Goal: Information Seeking & Learning: Find specific fact

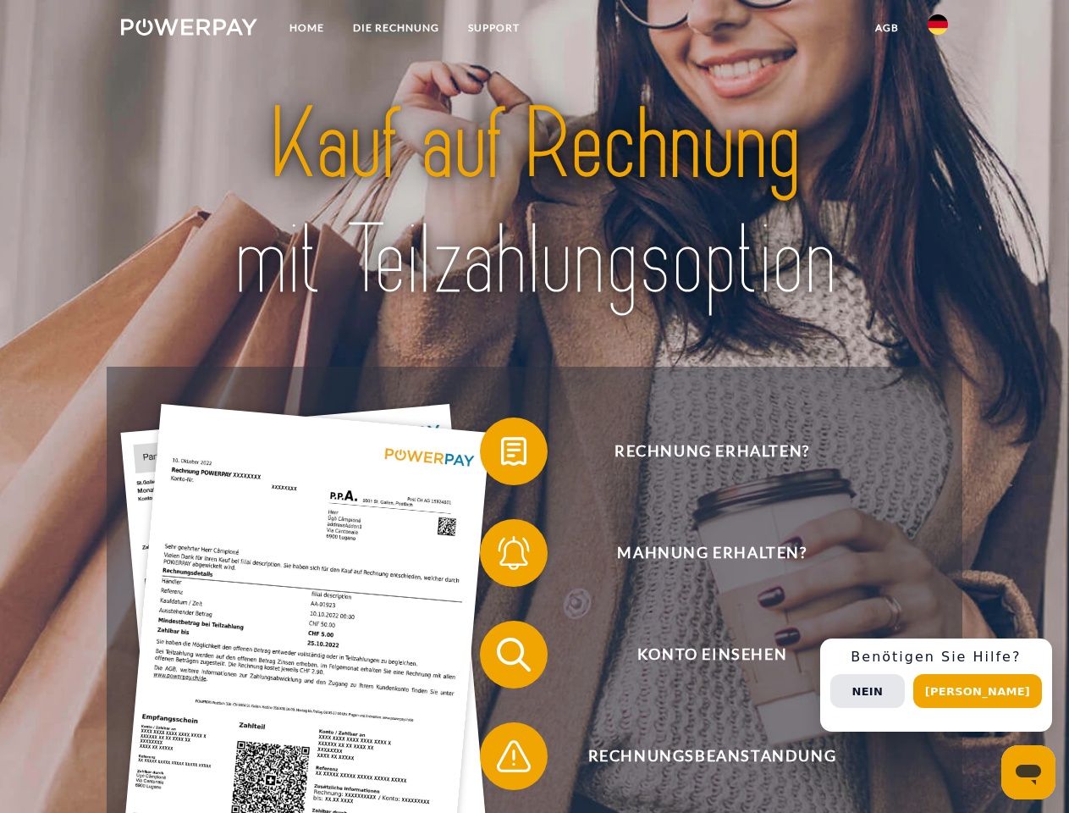
click at [189, 30] on img at bounding box center [189, 27] width 136 height 17
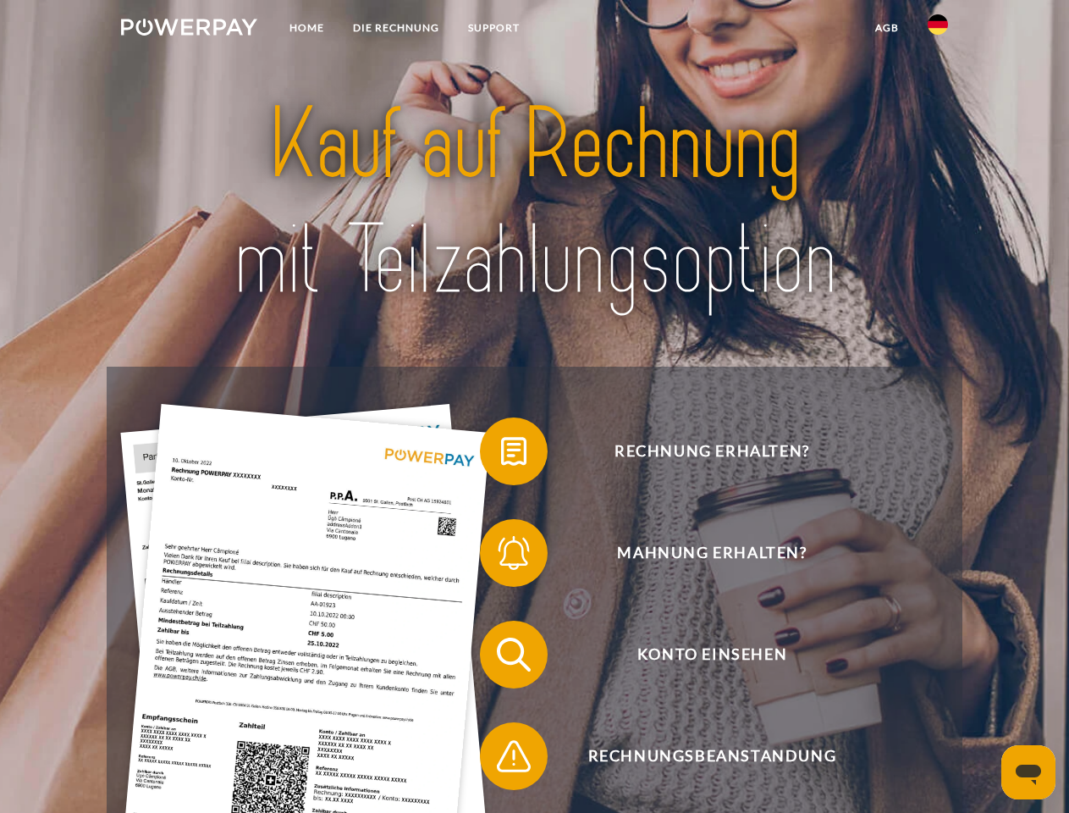
click at [938, 30] on img at bounding box center [938, 24] width 20 height 20
click at [886, 28] on link "agb" at bounding box center [887, 28] width 52 height 30
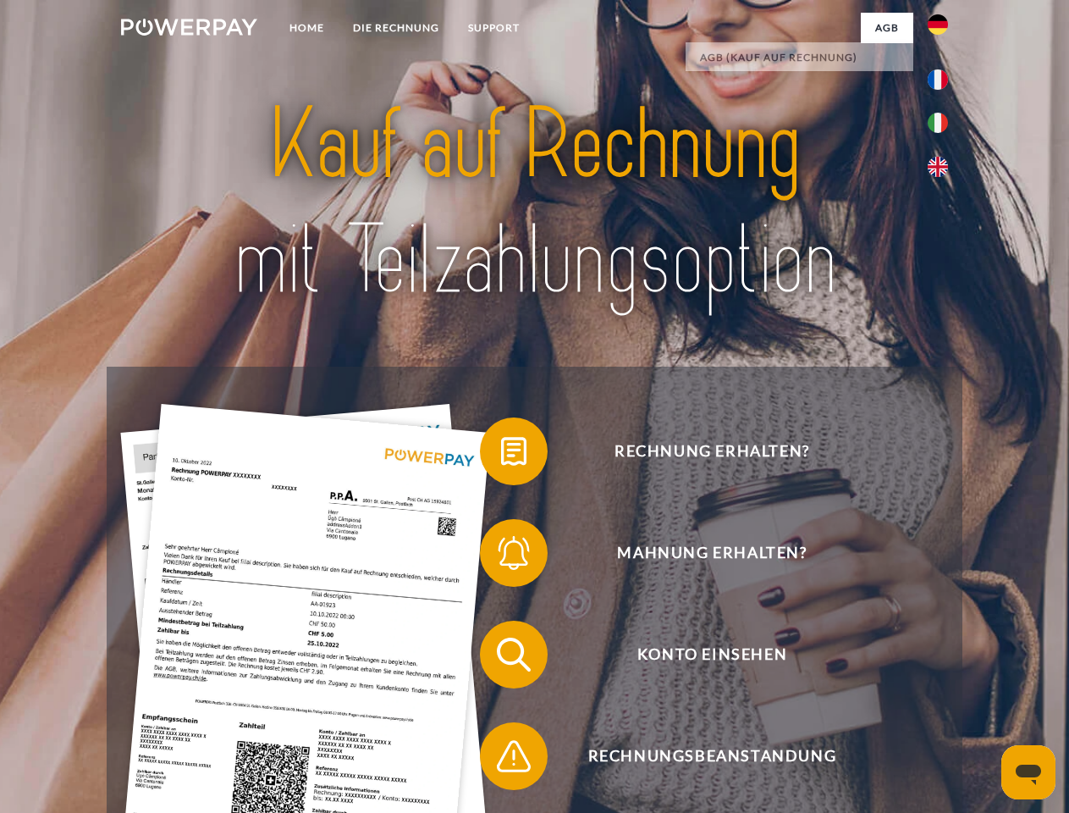
click at [501, 455] on span at bounding box center [488, 451] width 85 height 85
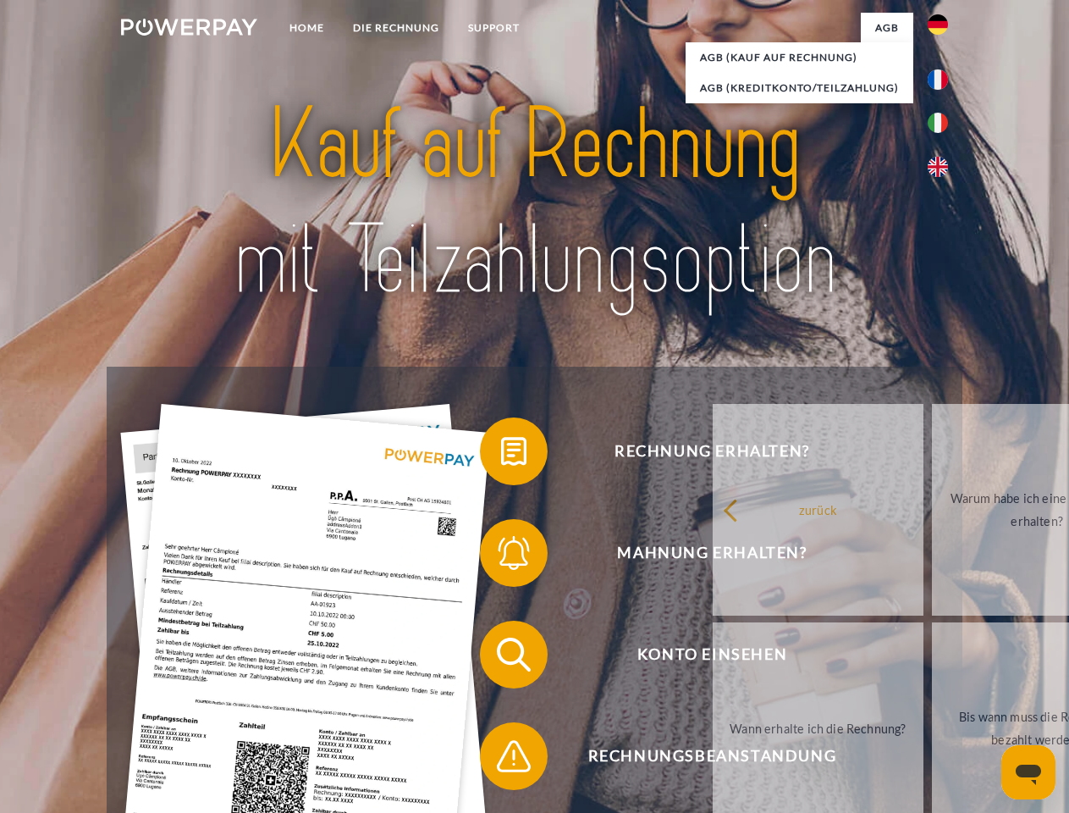
click at [501, 556] on span at bounding box center [488, 552] width 85 height 85
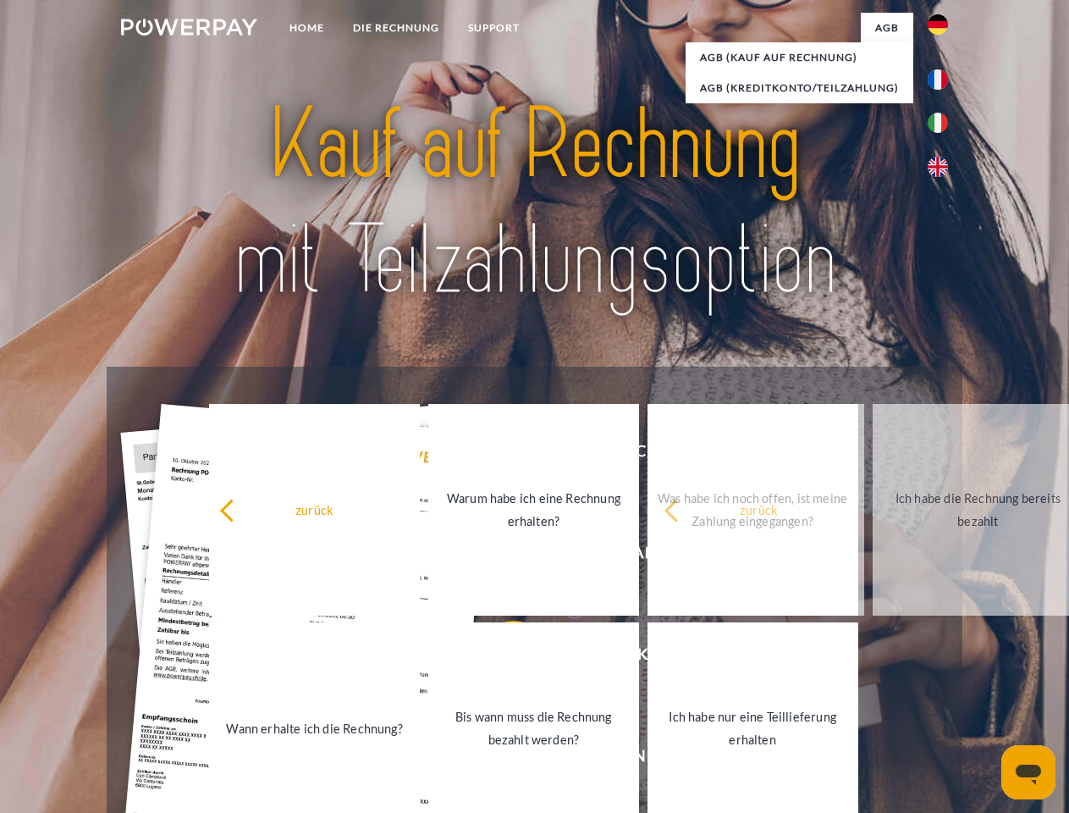
click at [501, 658] on link "Bis wann muss die Rechnung bezahlt werden?" at bounding box center [533, 728] width 211 height 212
click at [501, 759] on link "Bis wann muss die Rechnung bezahlt werden?" at bounding box center [533, 728] width 211 height 212
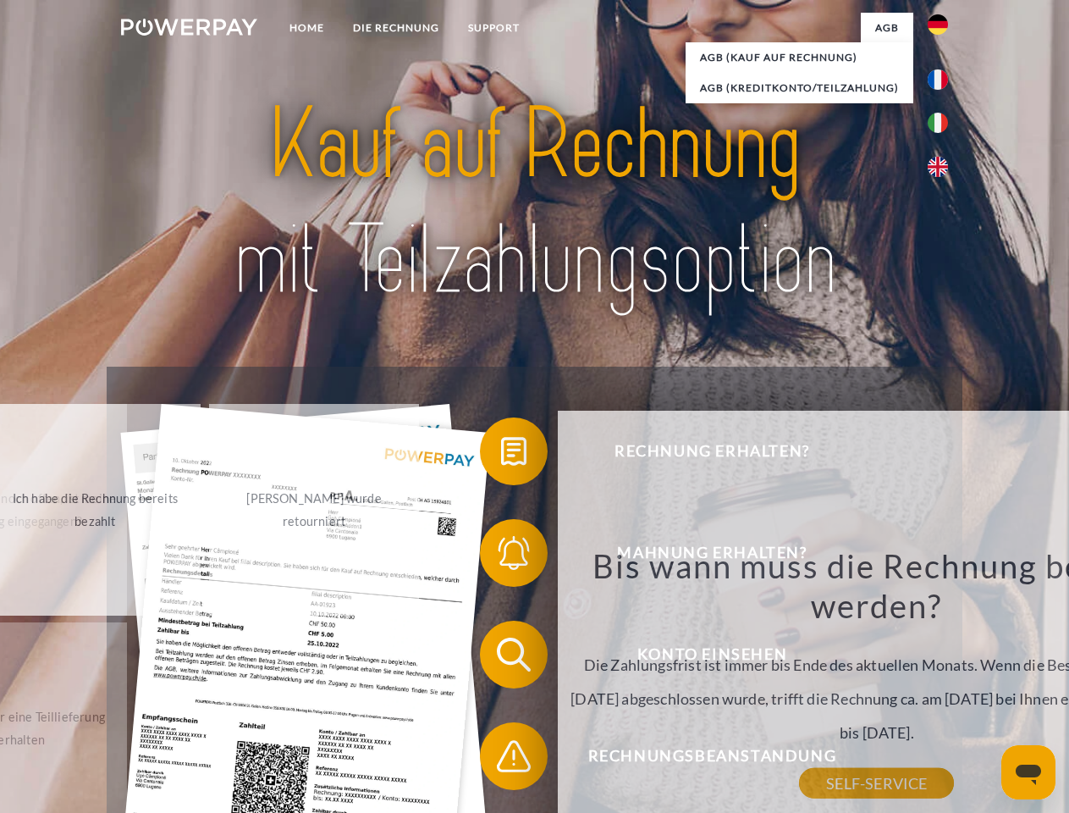
click at [942, 685] on div "Bis wann muss die Rechnung bezahlt werden? Die Zahlungsfrist ist immer bis Ende…" at bounding box center [877, 664] width 618 height 238
click at [901, 688] on span "Konto einsehen" at bounding box center [711, 654] width 415 height 68
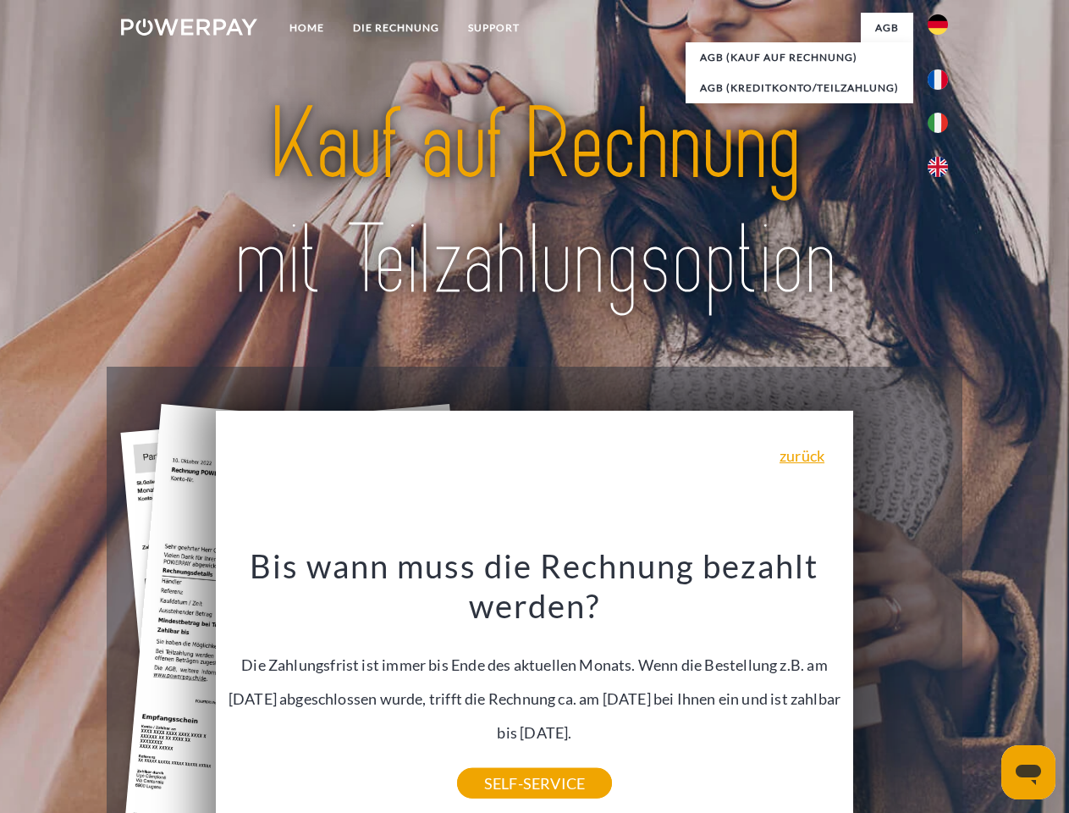
click at [984, 691] on header "Home DIE RECHNUNG SUPPORT" at bounding box center [534, 584] width 1069 height 1169
